Goal: Check status: Check status

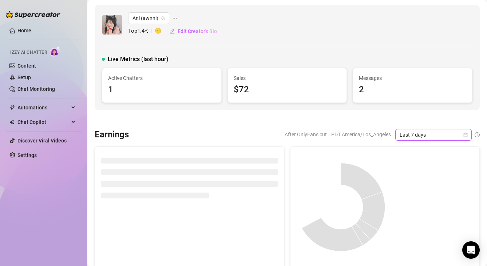
click at [435, 138] on span "Last 7 days" at bounding box center [434, 135] width 68 height 11
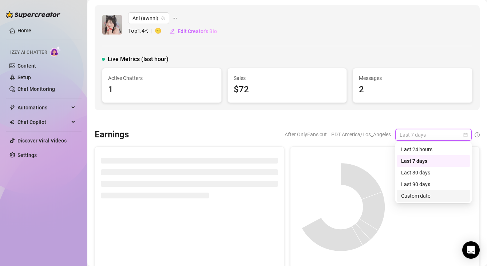
click at [426, 192] on div "Custom date" at bounding box center [433, 196] width 65 height 8
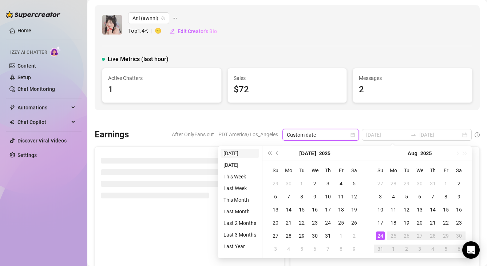
type input "[DATE]"
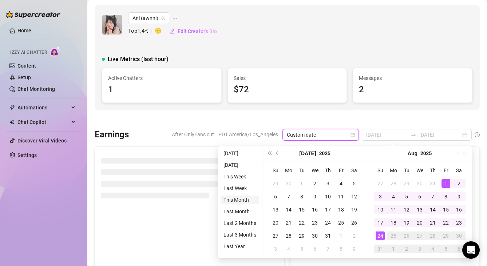
type input "[DATE]"
click at [246, 197] on li "This Month" at bounding box center [240, 200] width 39 height 9
type input "[DATE]"
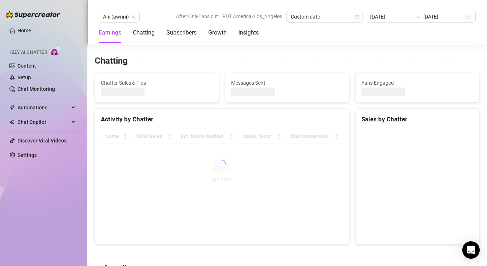
scroll to position [234, 0]
